Goal: Task Accomplishment & Management: Complete application form

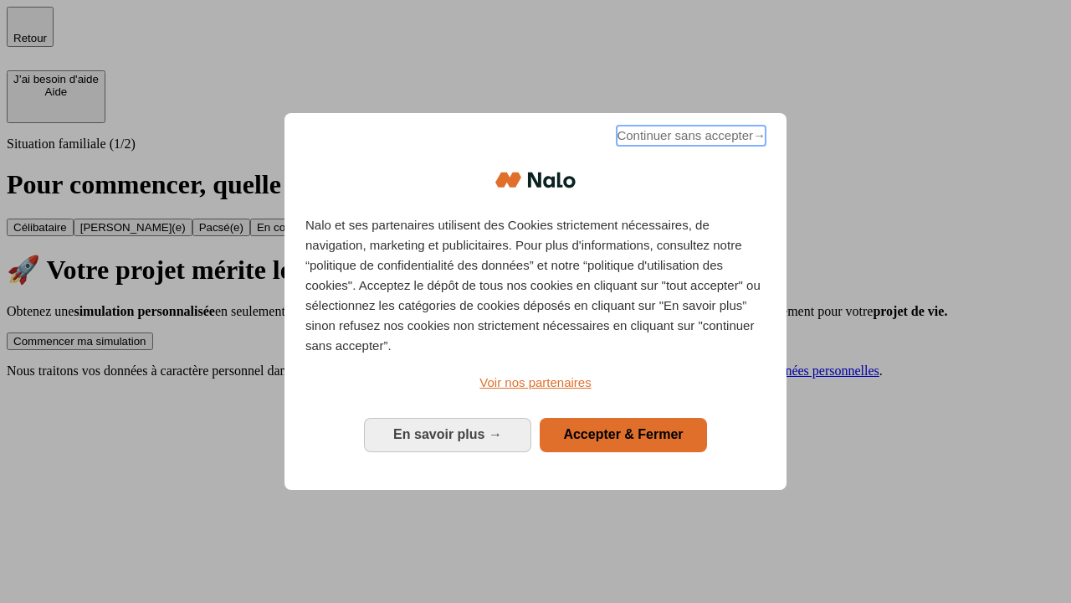
click at [690, 138] on span "Continuer sans accepter →" at bounding box center [691, 136] width 149 height 20
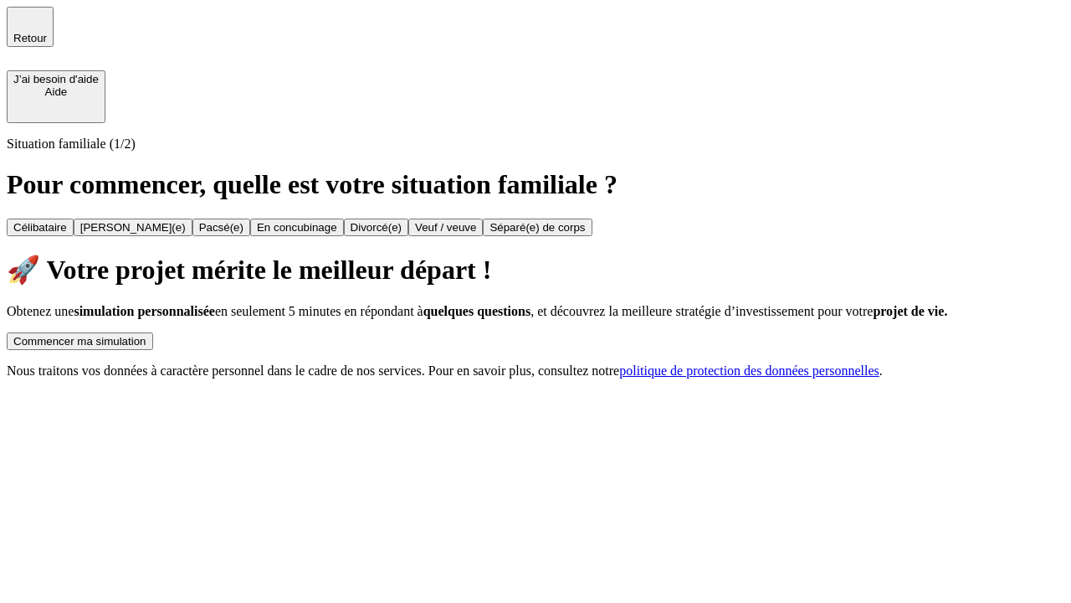
click at [146, 335] on div "Commencer ma simulation" at bounding box center [79, 341] width 133 height 13
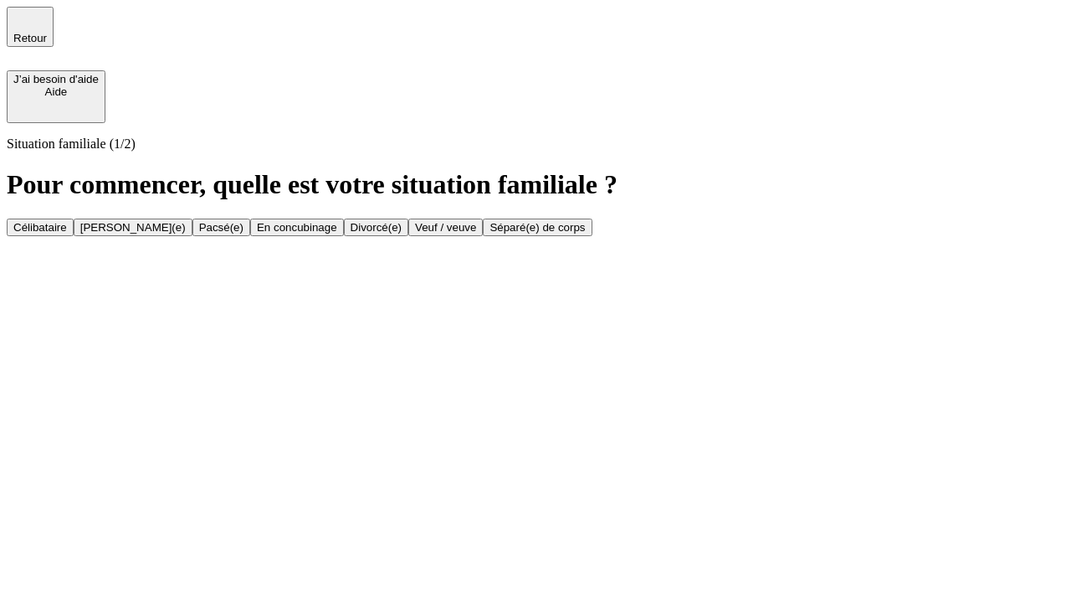
click at [476, 234] on div "Veuf / veuve" at bounding box center [445, 227] width 61 height 13
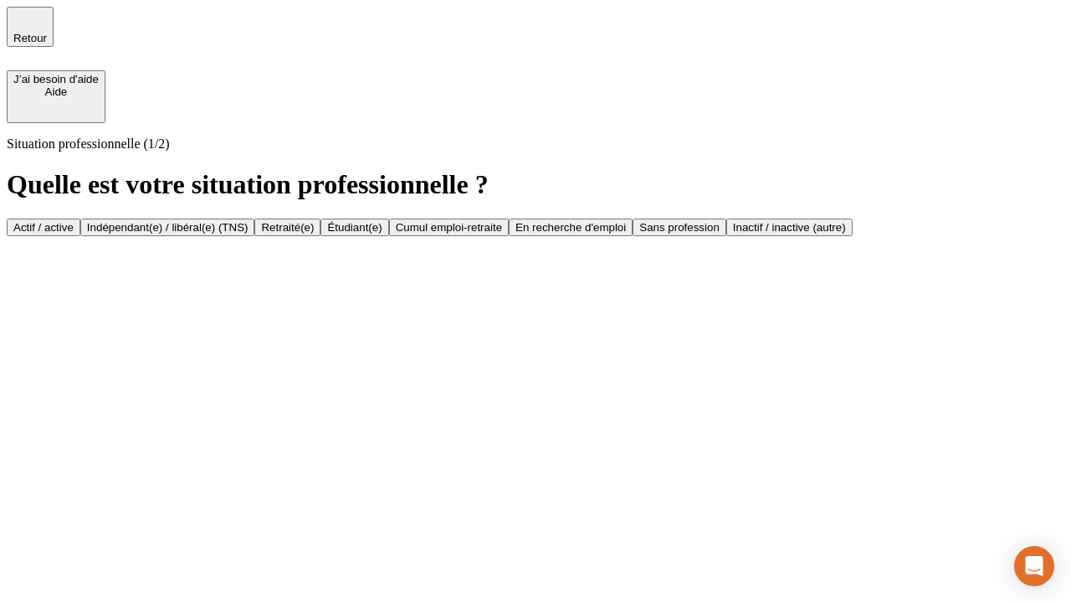
click at [314, 234] on div "Retraité(e)" at bounding box center [287, 227] width 53 height 13
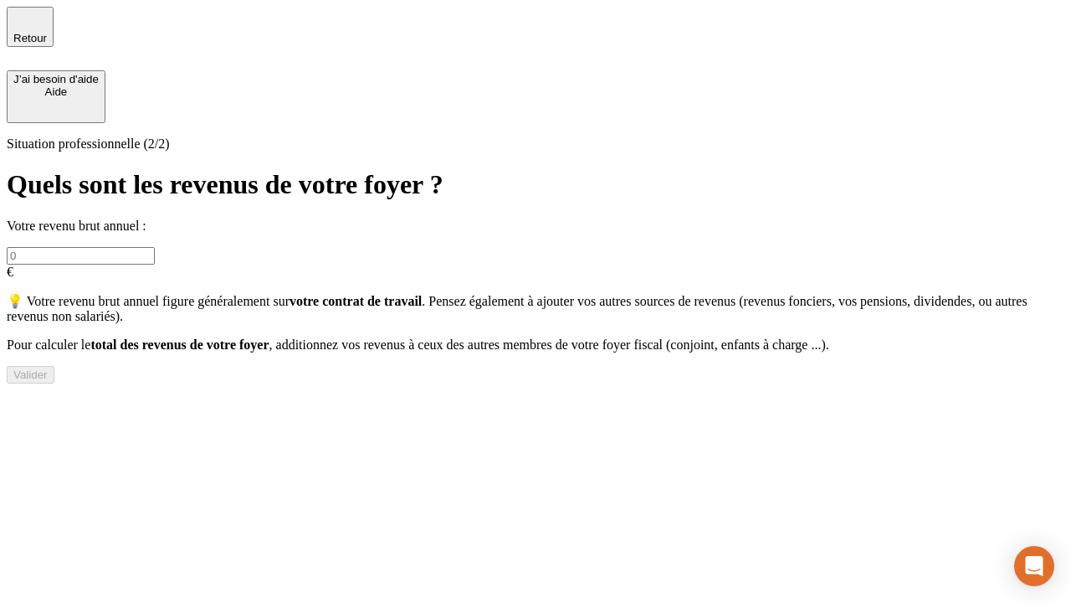
click at [155, 247] on input "text" at bounding box center [81, 256] width 148 height 18
type input "70 000"
click at [48, 381] on div "Valider" at bounding box center [30, 374] width 34 height 13
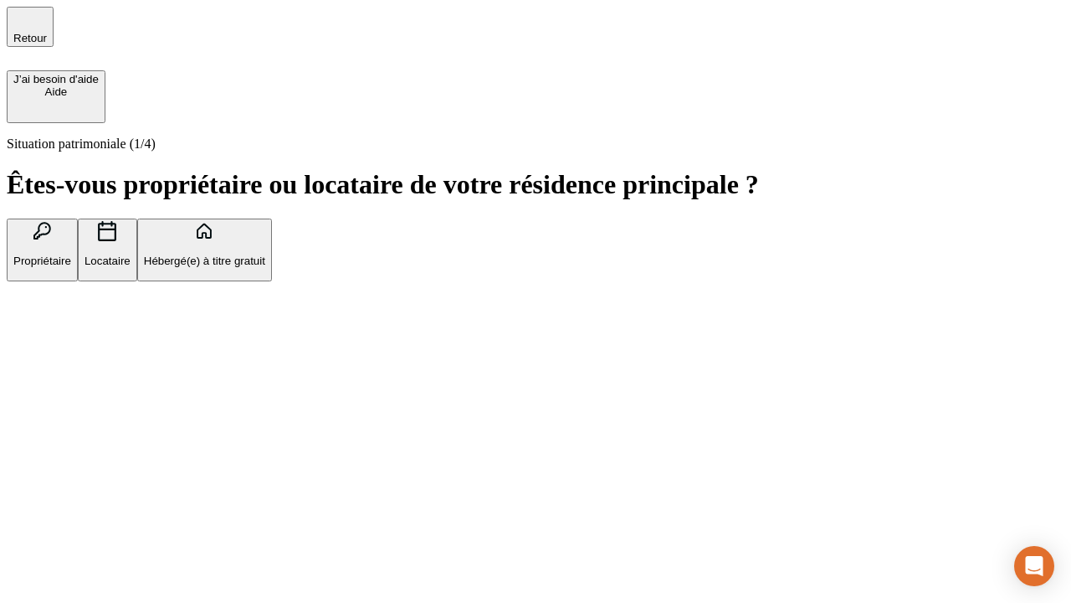
click at [131, 254] on p "Locataire" at bounding box center [108, 260] width 46 height 13
type input "1 000"
click at [131, 254] on p "Locataire" at bounding box center [108, 260] width 46 height 13
click at [48, 371] on div "Valider" at bounding box center [30, 364] width 34 height 13
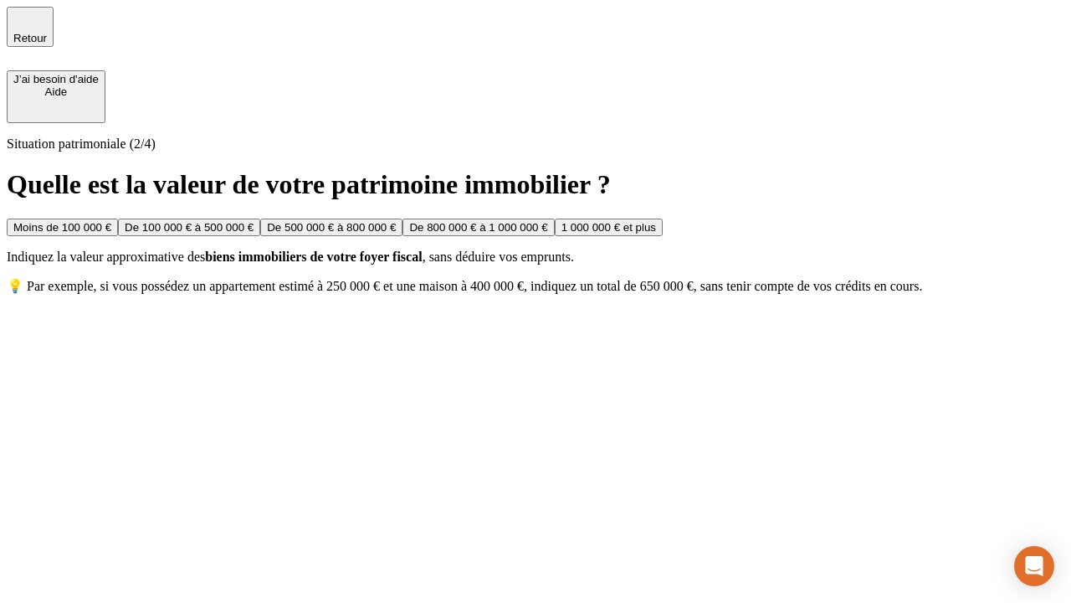
click at [396, 234] on div "De 500 000 € à 800 000 €" at bounding box center [331, 227] width 129 height 13
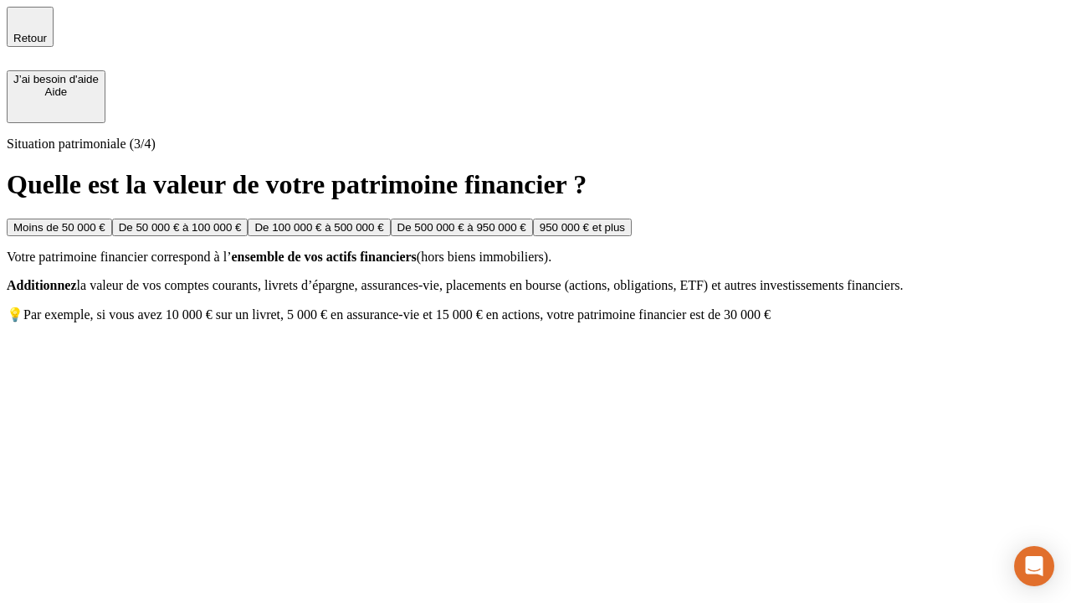
click at [105, 221] on div "Moins de 50 000 €" at bounding box center [59, 227] width 92 height 13
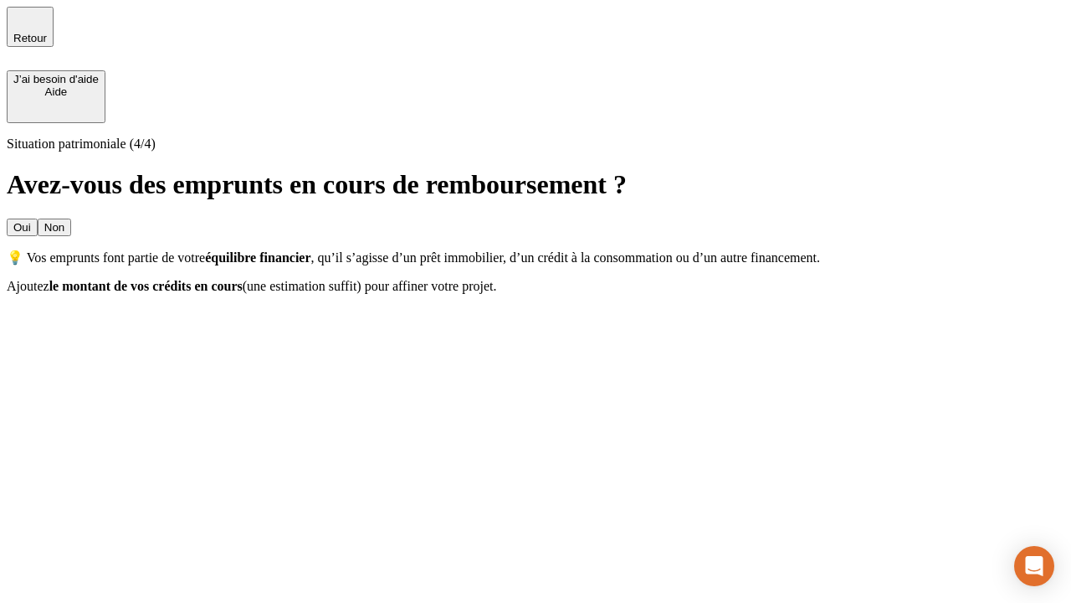
click at [31, 221] on div "Oui" at bounding box center [22, 227] width 18 height 13
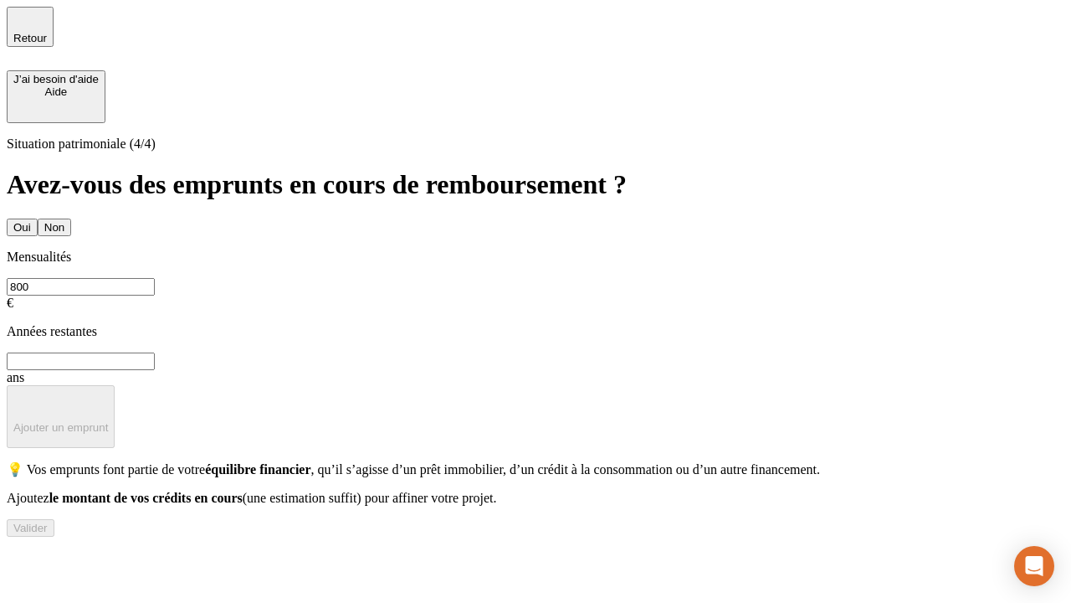
type input "800"
type input "6"
click at [108, 421] on p "Ajouter un emprunt" at bounding box center [60, 427] width 95 height 13
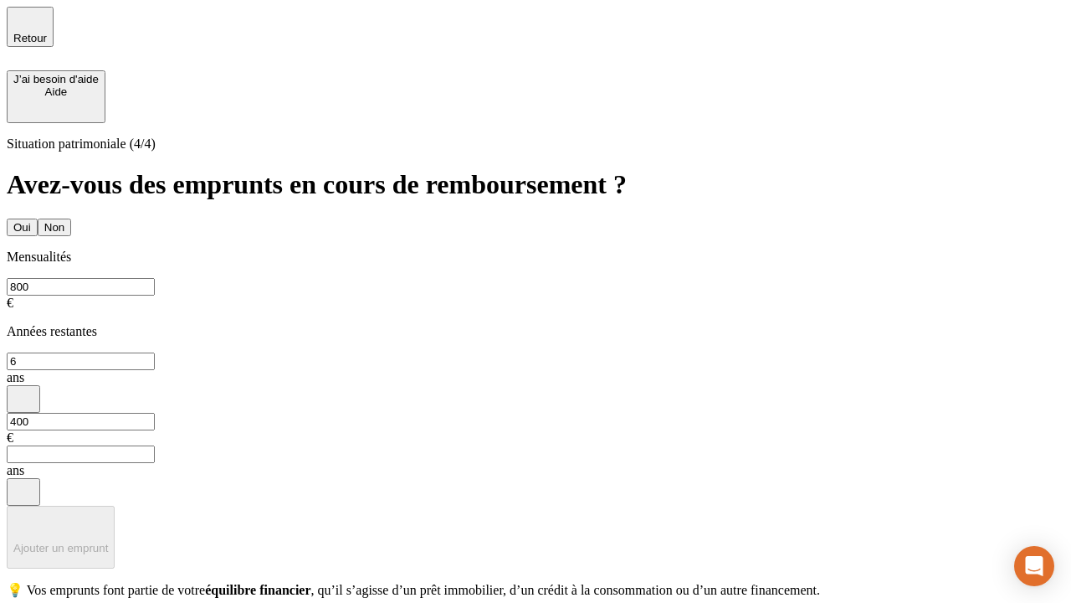
type input "400"
type input "3"
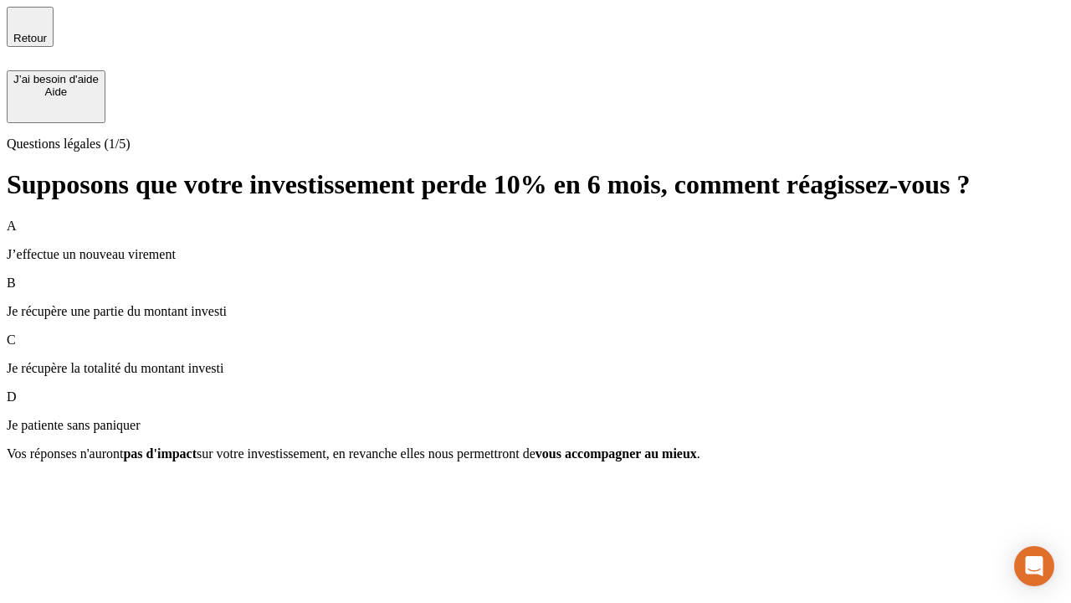
click at [536, 304] on p "Je récupère une partie du montant investi" at bounding box center [536, 311] width 1058 height 15
click at [50, 490] on div "Suivant" at bounding box center [31, 483] width 37 height 13
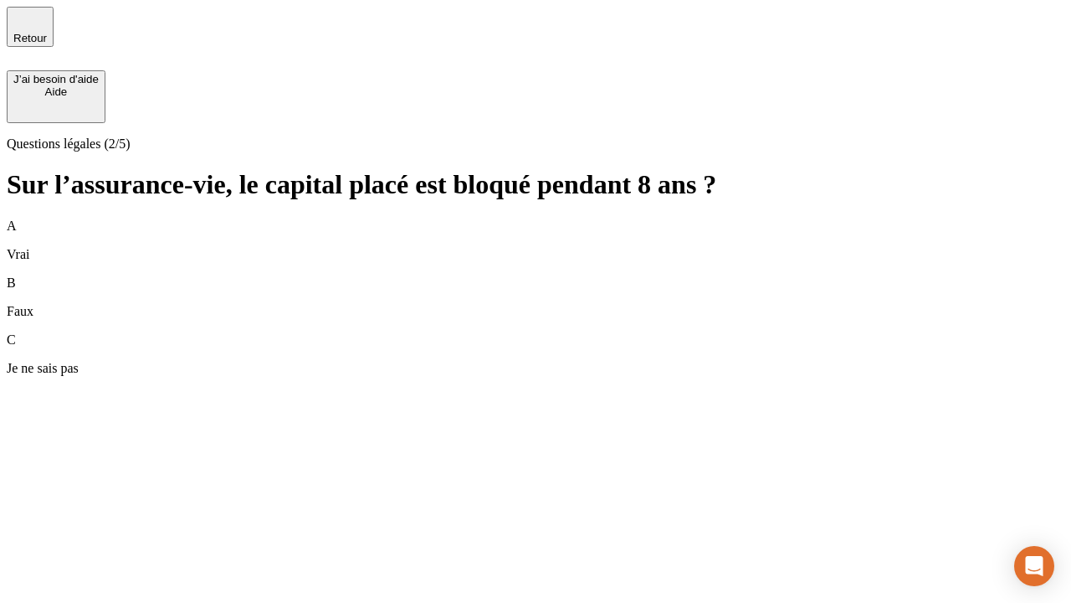
click at [536, 275] on div "B Faux" at bounding box center [536, 297] width 1058 height 44
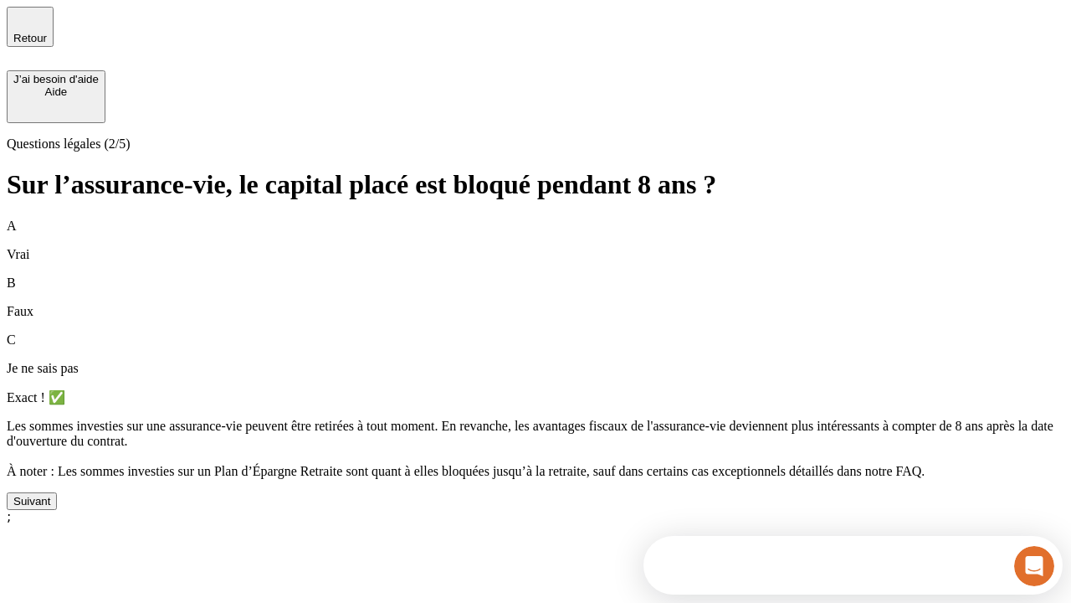
scroll to position [37, 0]
click at [50, 507] on div "Suivant" at bounding box center [31, 501] width 37 height 13
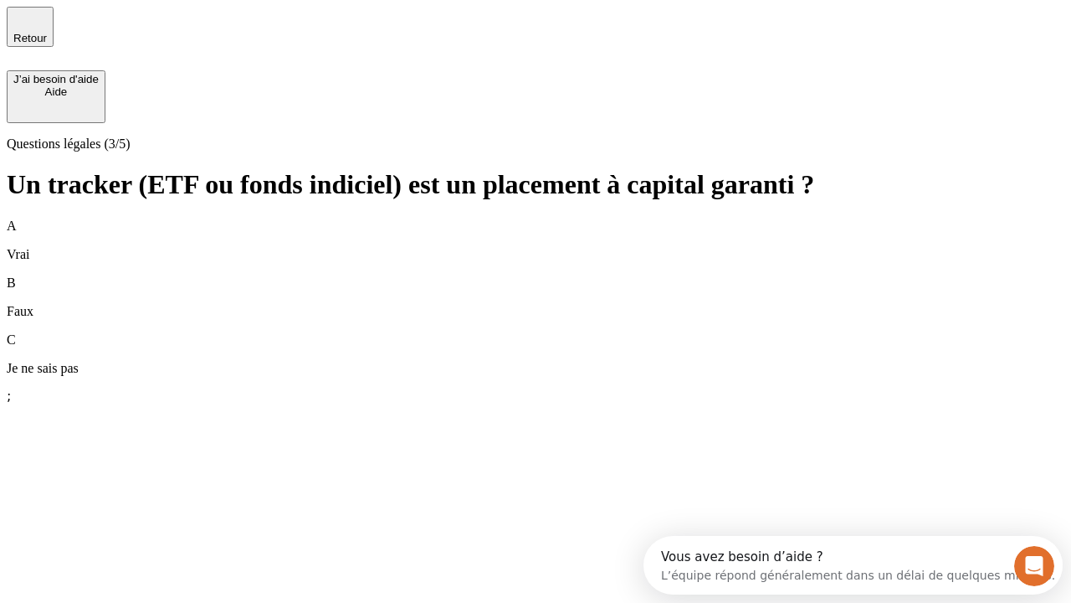
click at [536, 275] on div "B Faux" at bounding box center [536, 297] width 1058 height 44
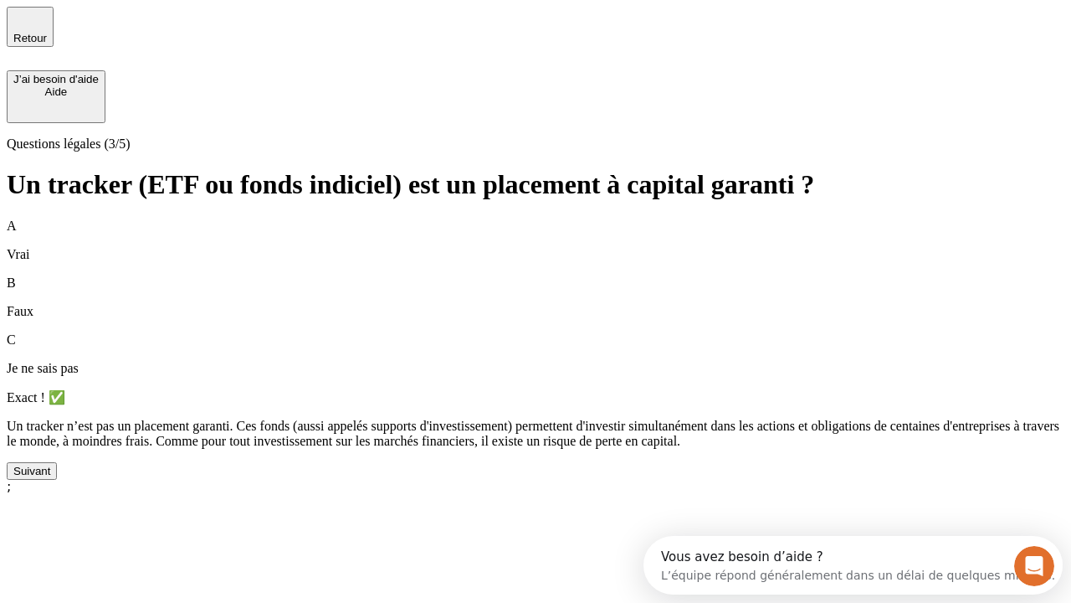
click at [50, 477] on div "Suivant" at bounding box center [31, 471] width 37 height 13
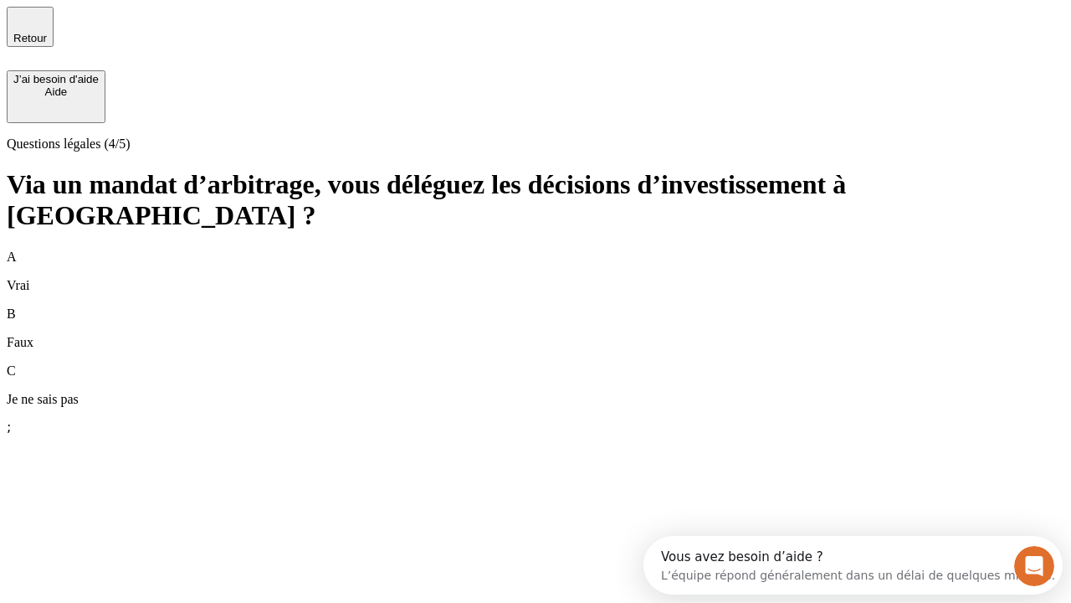
click at [536, 249] on div "A Vrai" at bounding box center [536, 271] width 1058 height 44
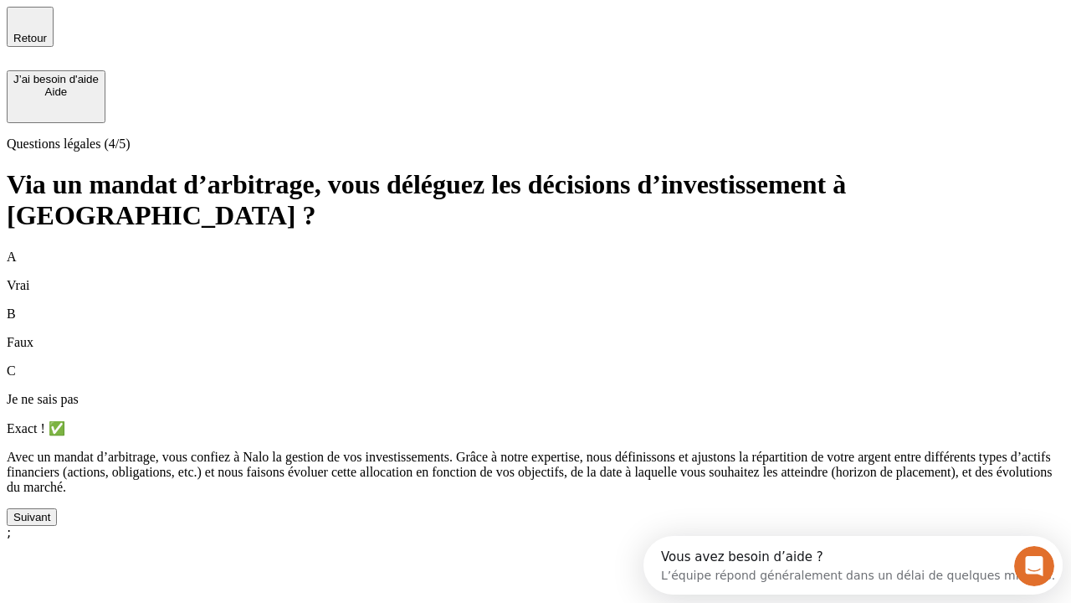
click at [50, 523] on div "Suivant" at bounding box center [31, 517] width 37 height 13
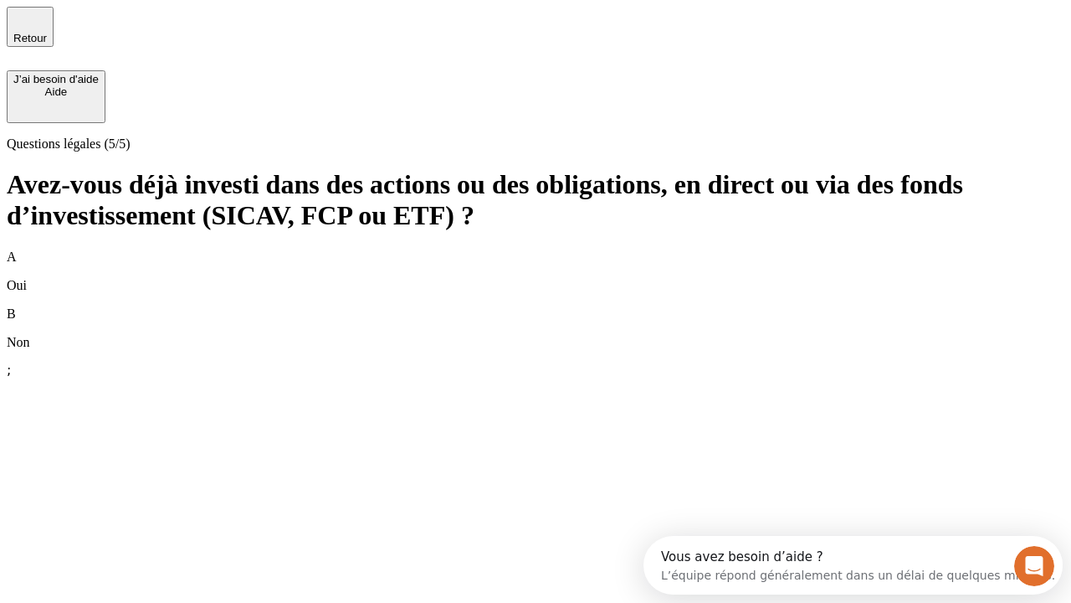
click at [536, 306] on div "B Non" at bounding box center [536, 328] width 1058 height 44
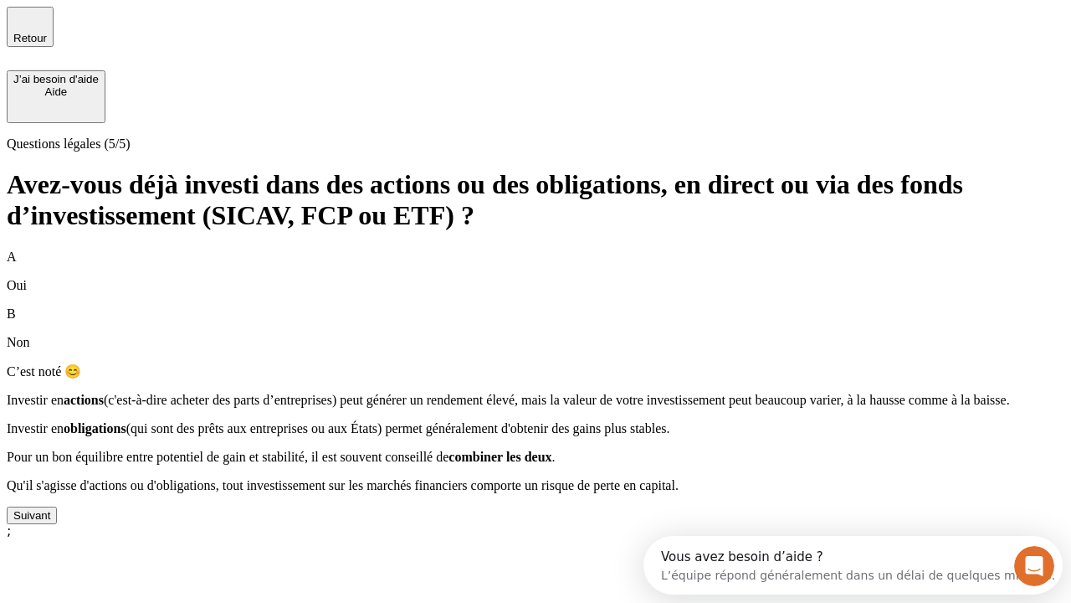
click at [50, 521] on div "Suivant" at bounding box center [31, 515] width 37 height 13
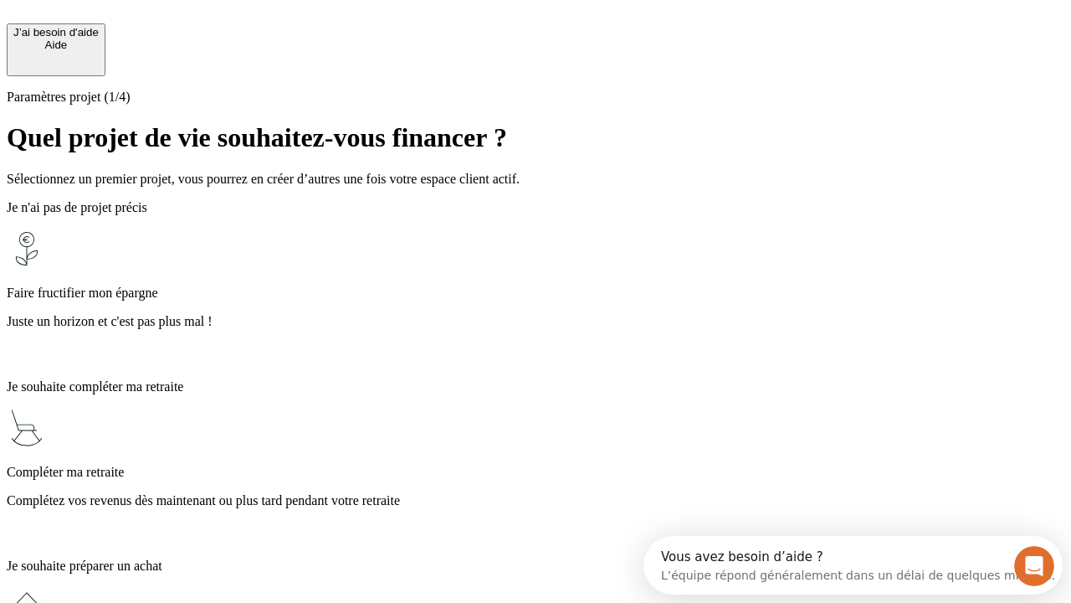
click at [536, 493] on p "Complétez vos revenus dès maintenant ou plus tard pendant votre retraite" at bounding box center [536, 500] width 1058 height 15
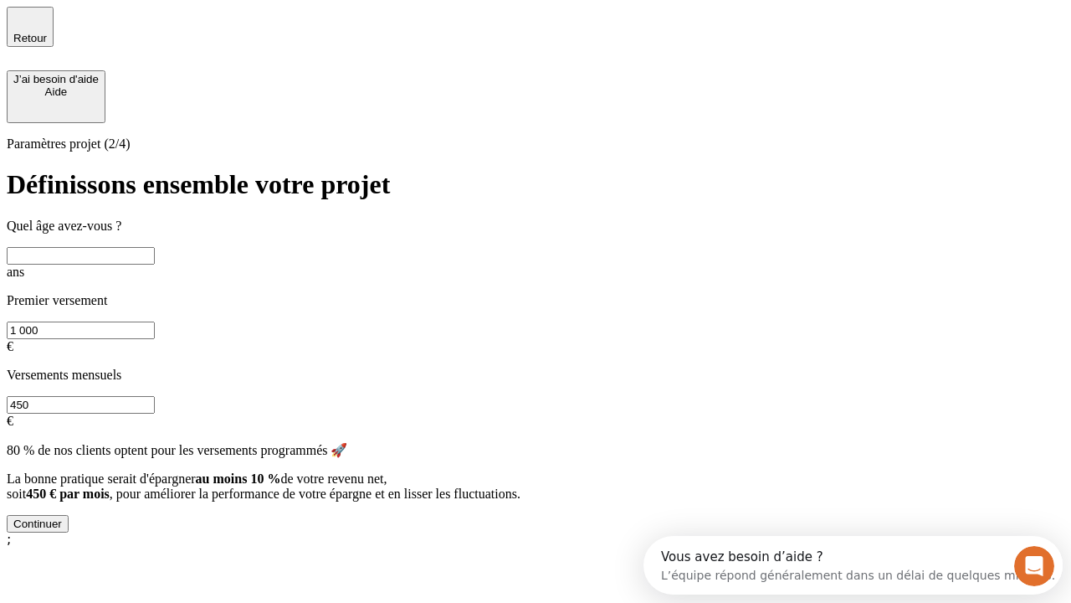
click at [155, 247] on input "text" at bounding box center [81, 256] width 148 height 18
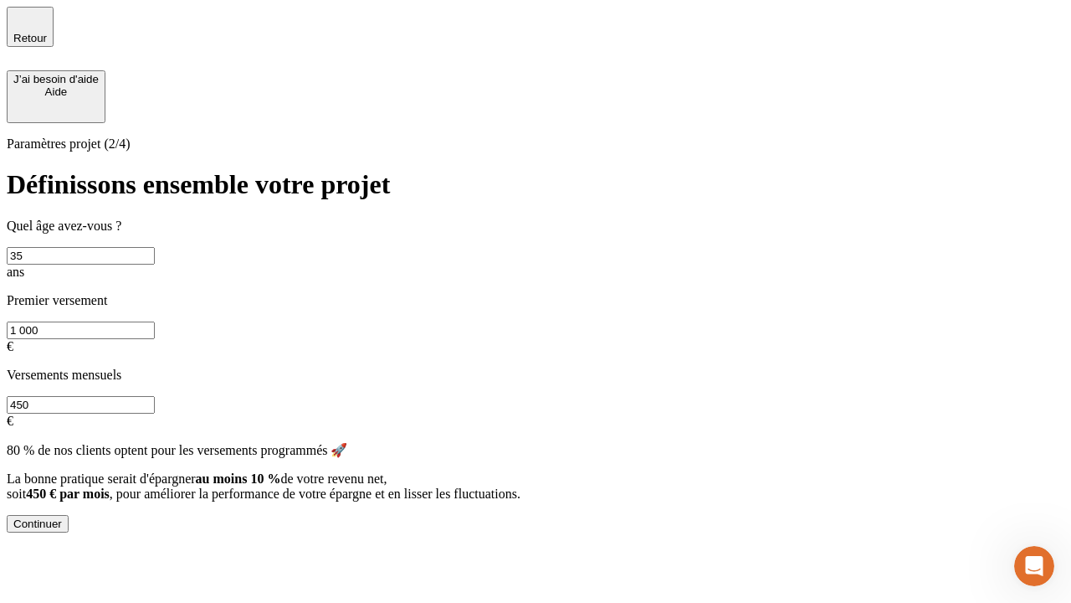
type input "35"
click at [155, 321] on input "1 000" at bounding box center [81, 330] width 148 height 18
type input "500"
click at [155, 396] on input "450" at bounding box center [81, 405] width 148 height 18
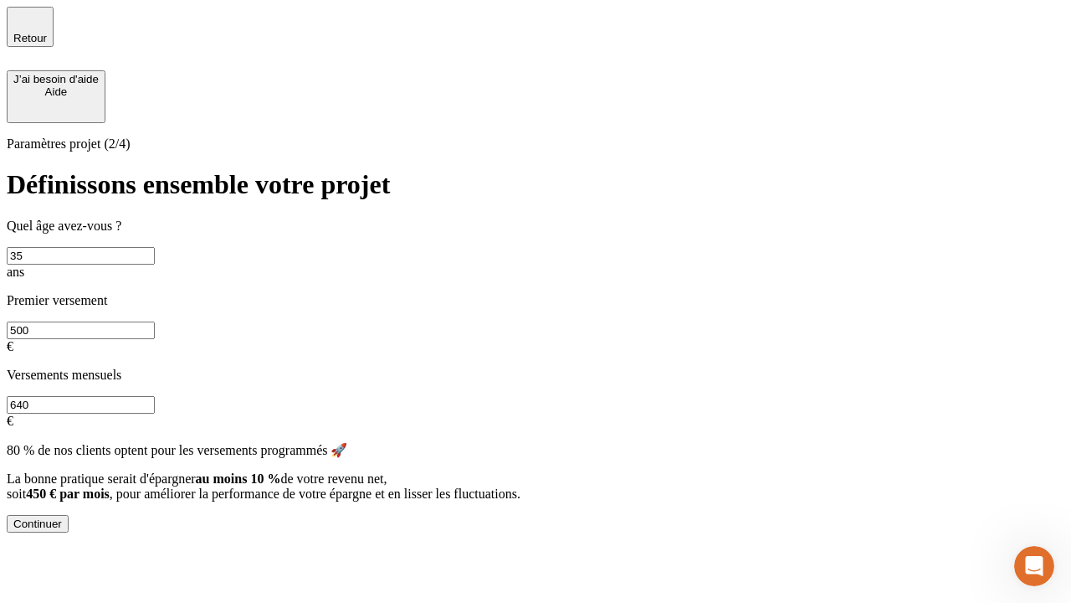
type input "640"
click at [62, 530] on div "Continuer" at bounding box center [37, 523] width 49 height 13
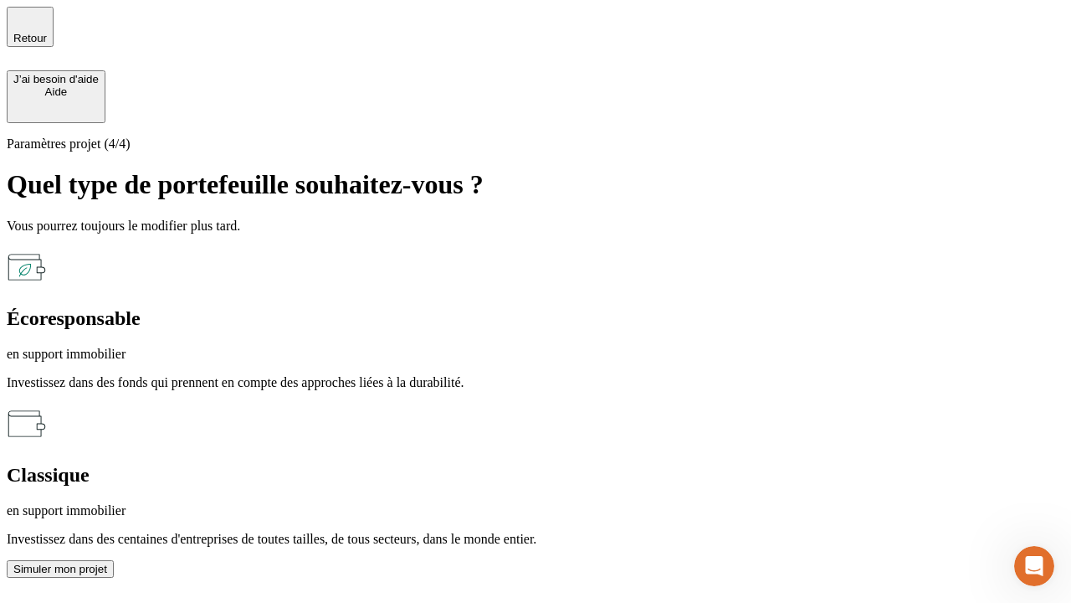
click at [353, 347] on p "en support immobilier" at bounding box center [536, 354] width 1058 height 15
click at [107, 562] on div "Simuler mon projet" at bounding box center [60, 568] width 94 height 13
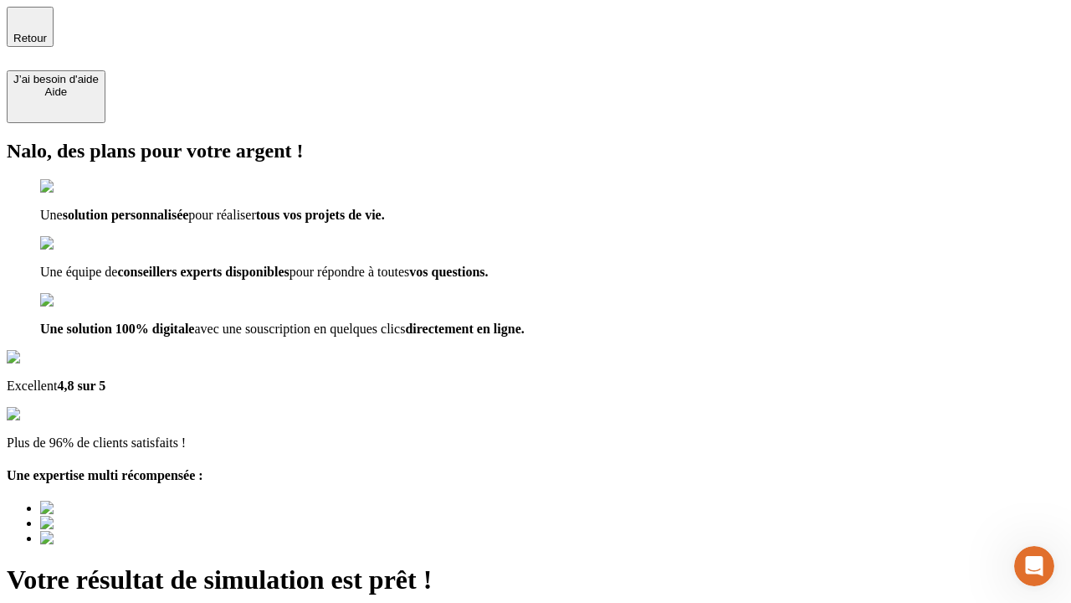
type input "[EMAIL_ADDRESS][DOMAIN_NAME]"
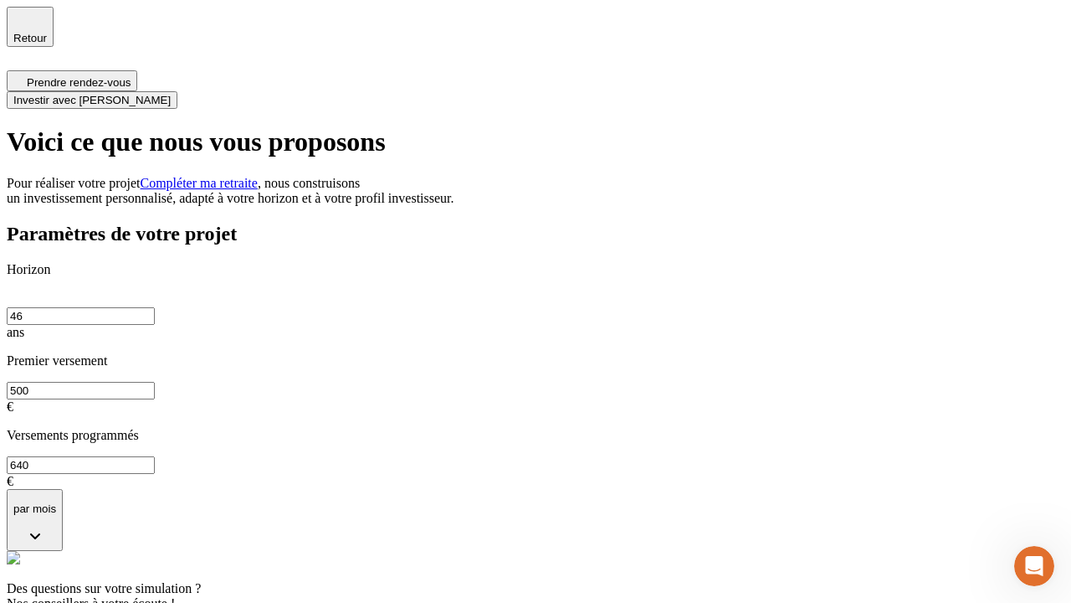
click at [171, 94] on span "Investir avec [PERSON_NAME]" at bounding box center [91, 100] width 157 height 13
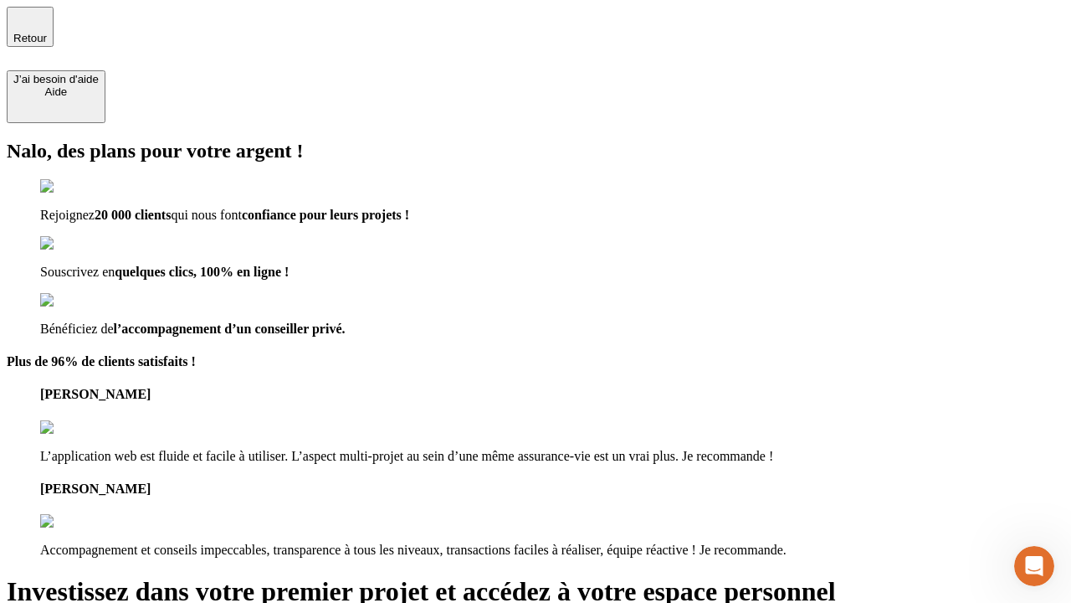
type input "[EMAIL_ADDRESS][DOMAIN_NAME]"
